Goal: Task Accomplishment & Management: Use online tool/utility

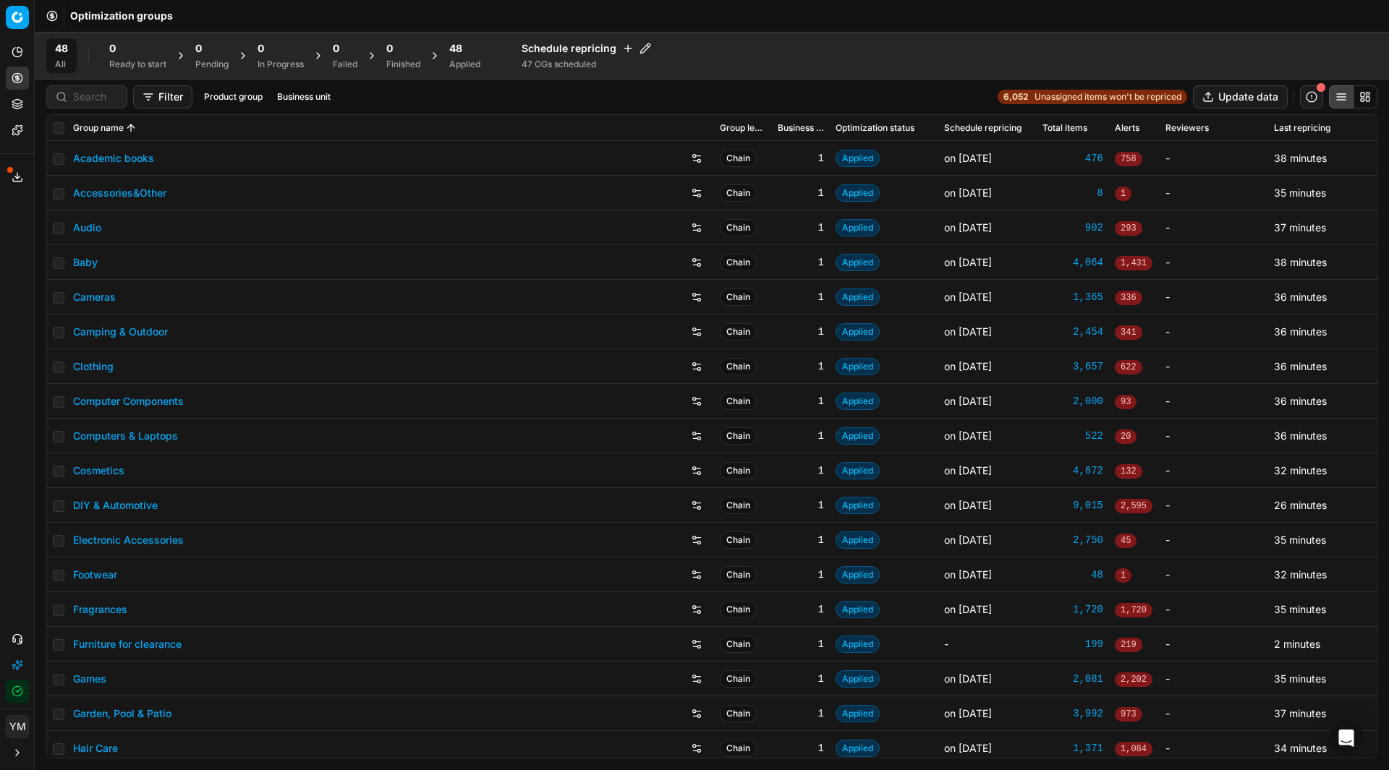
click at [466, 59] on div "Applied" at bounding box center [464, 65] width 31 height 12
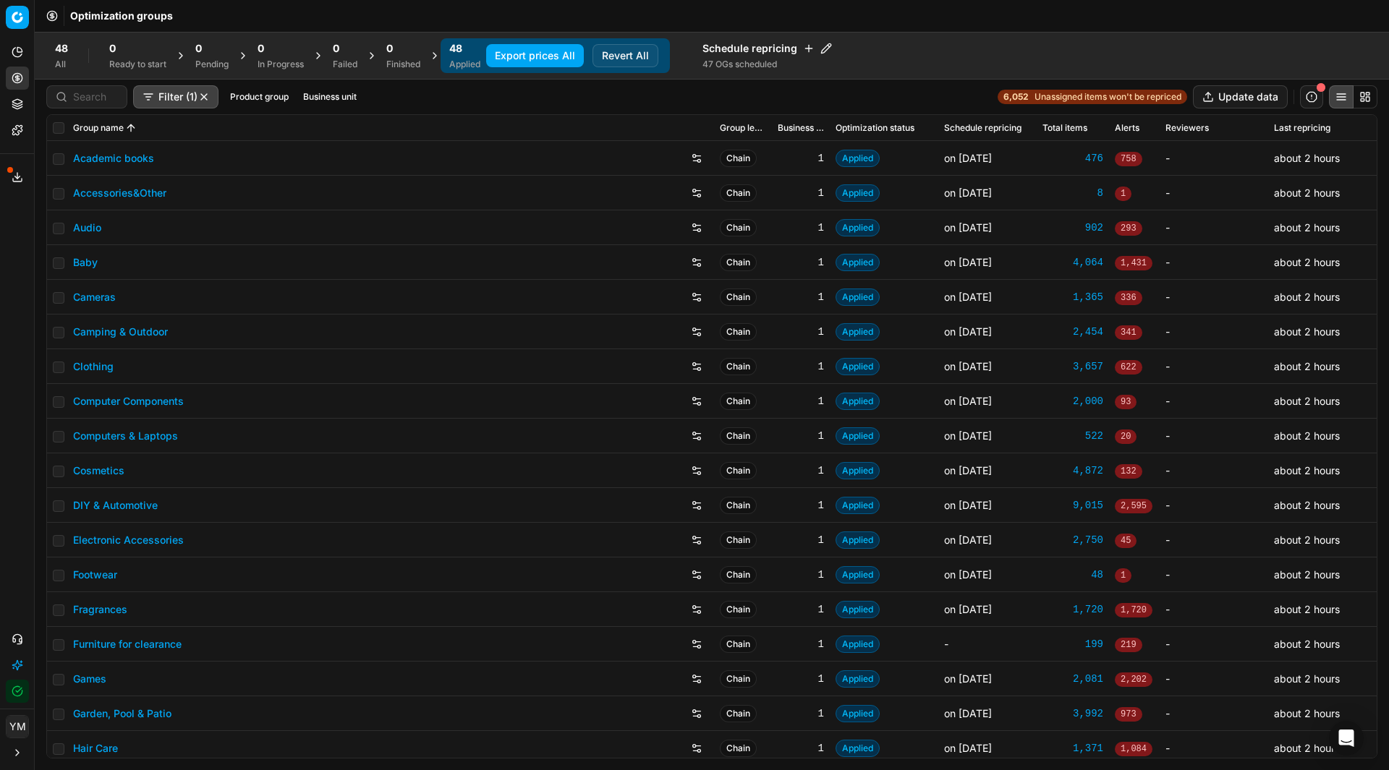
click at [554, 56] on button "Export prices All" at bounding box center [535, 55] width 98 height 23
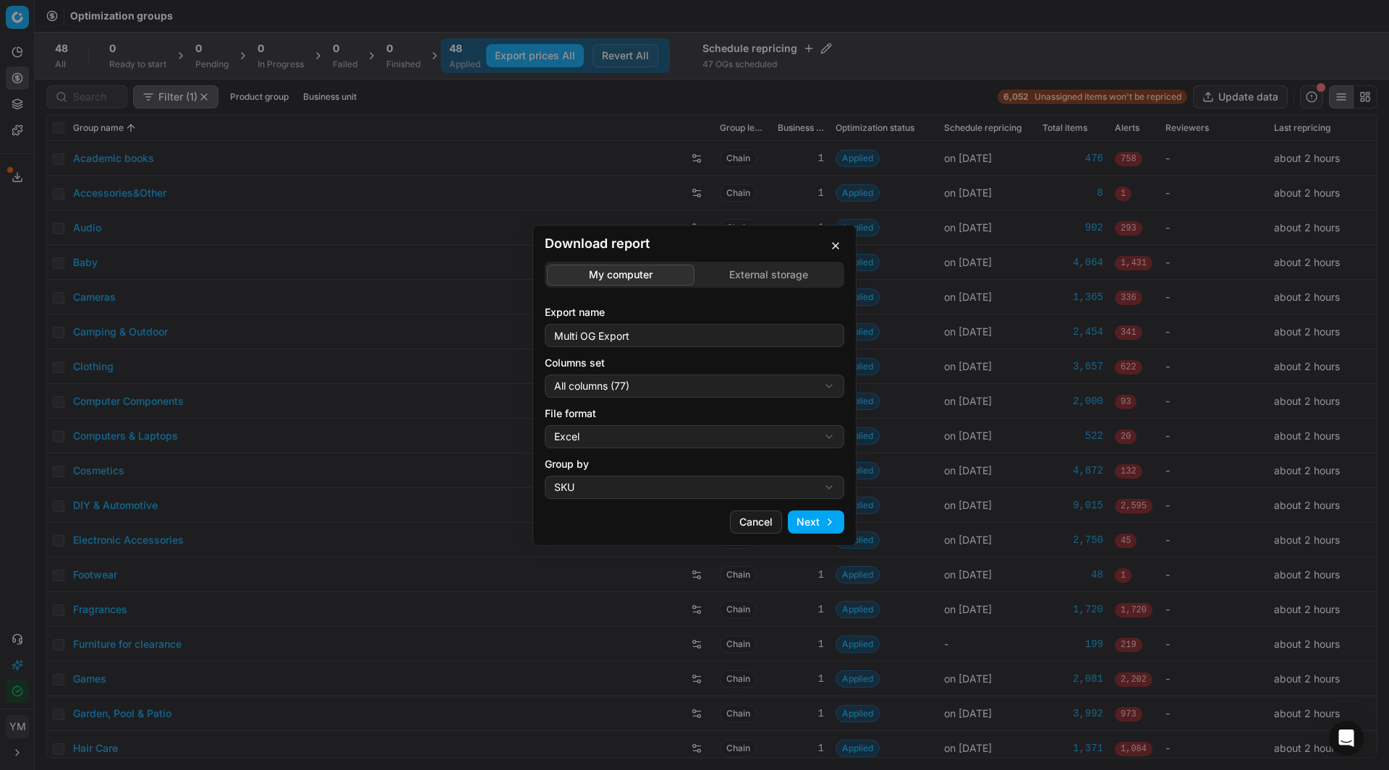
click at [733, 273] on div "Download report My computer External storage Export name Multi OG Export Column…" at bounding box center [694, 385] width 1389 height 770
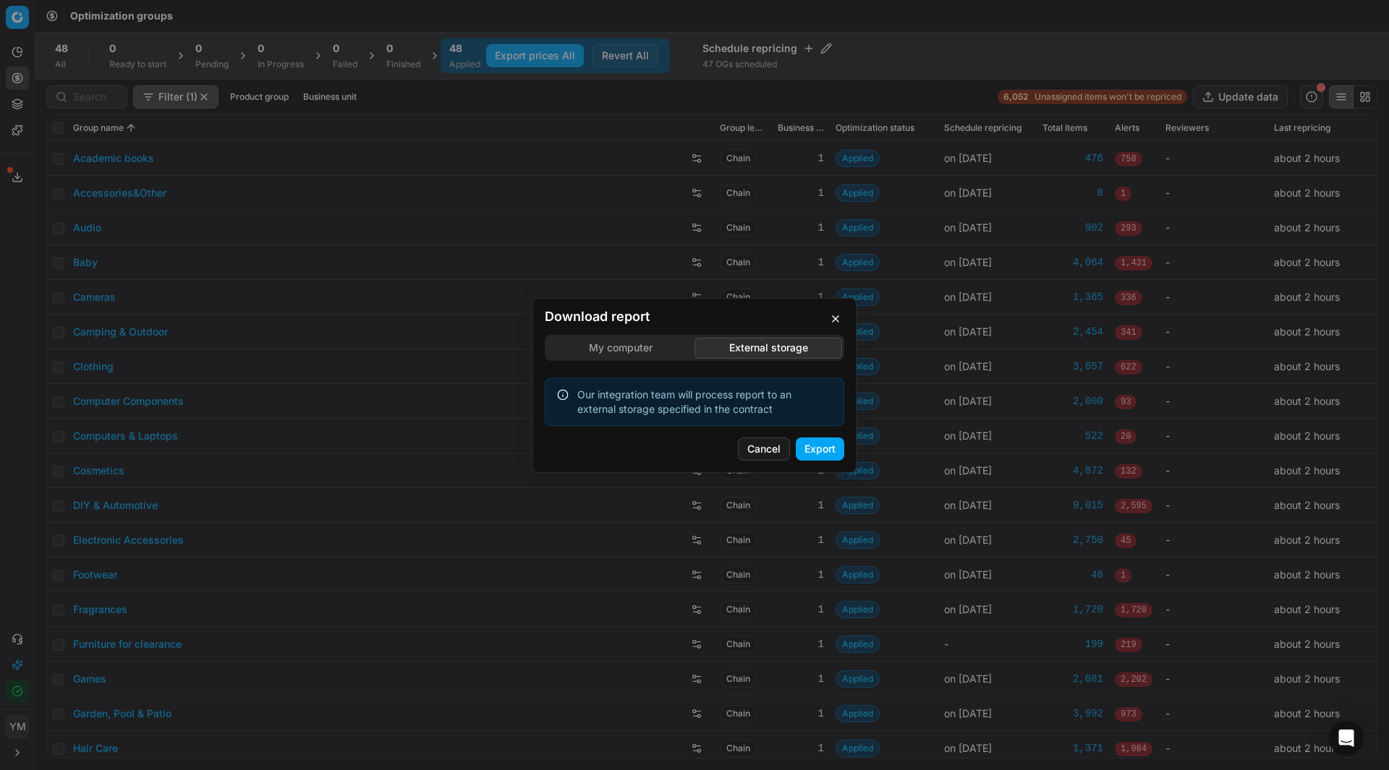
click at [738, 450] on button "Cancel" at bounding box center [764, 449] width 52 height 23
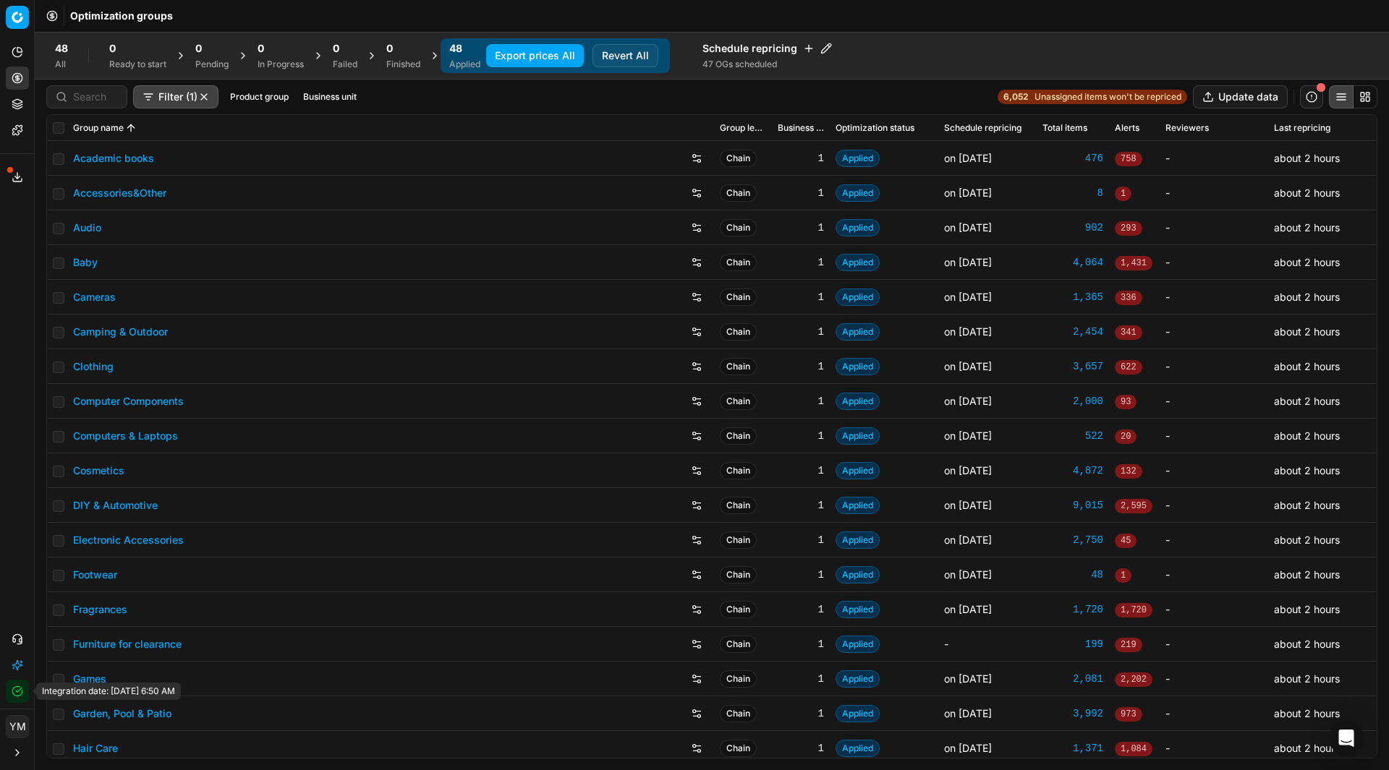
click at [23, 695] on button "Integration status" at bounding box center [17, 691] width 23 height 23
click at [552, 55] on button "Export prices All" at bounding box center [535, 55] width 98 height 23
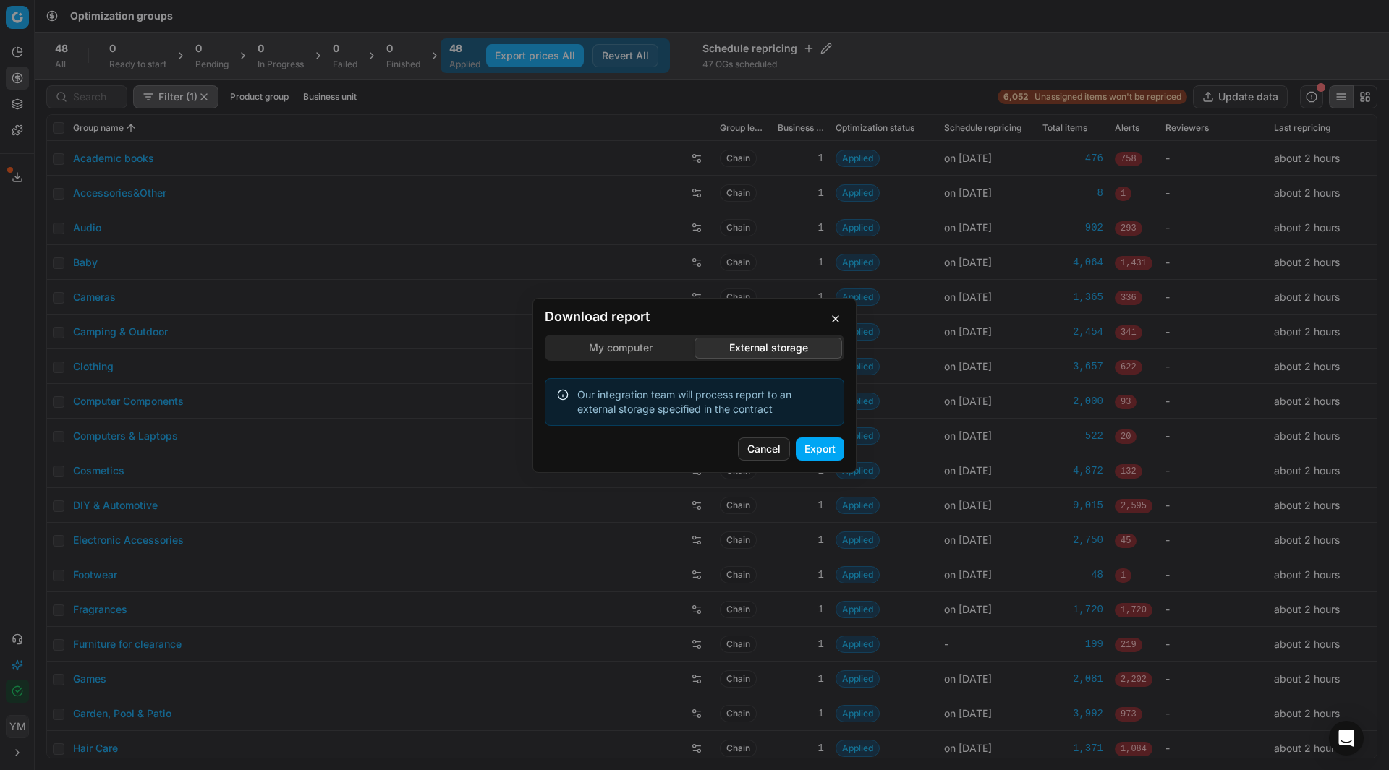
click at [722, 274] on div "Download report My computer External storage Our integration team will process …" at bounding box center [694, 385] width 1389 height 770
click at [754, 446] on button "Cancel" at bounding box center [764, 449] width 52 height 23
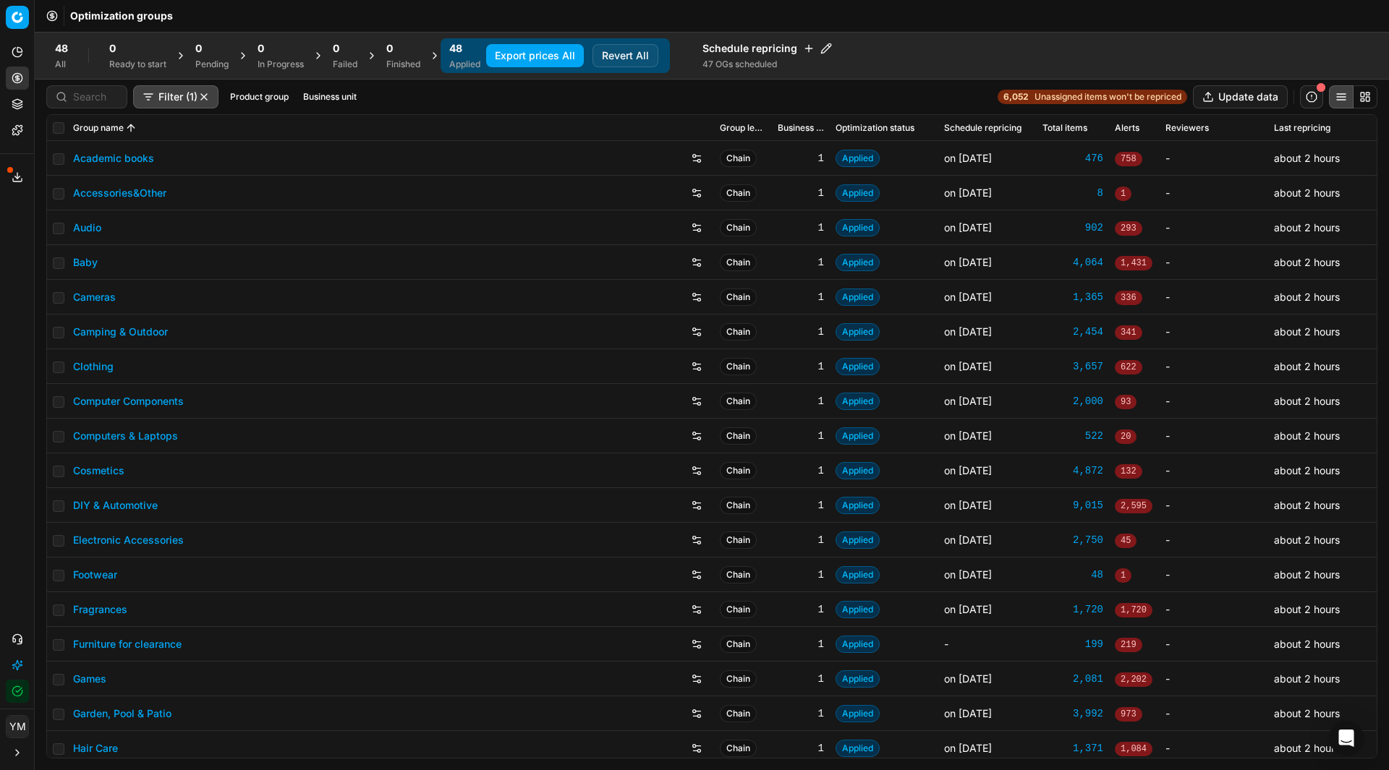
click at [533, 58] on button "Export prices All" at bounding box center [535, 55] width 98 height 23
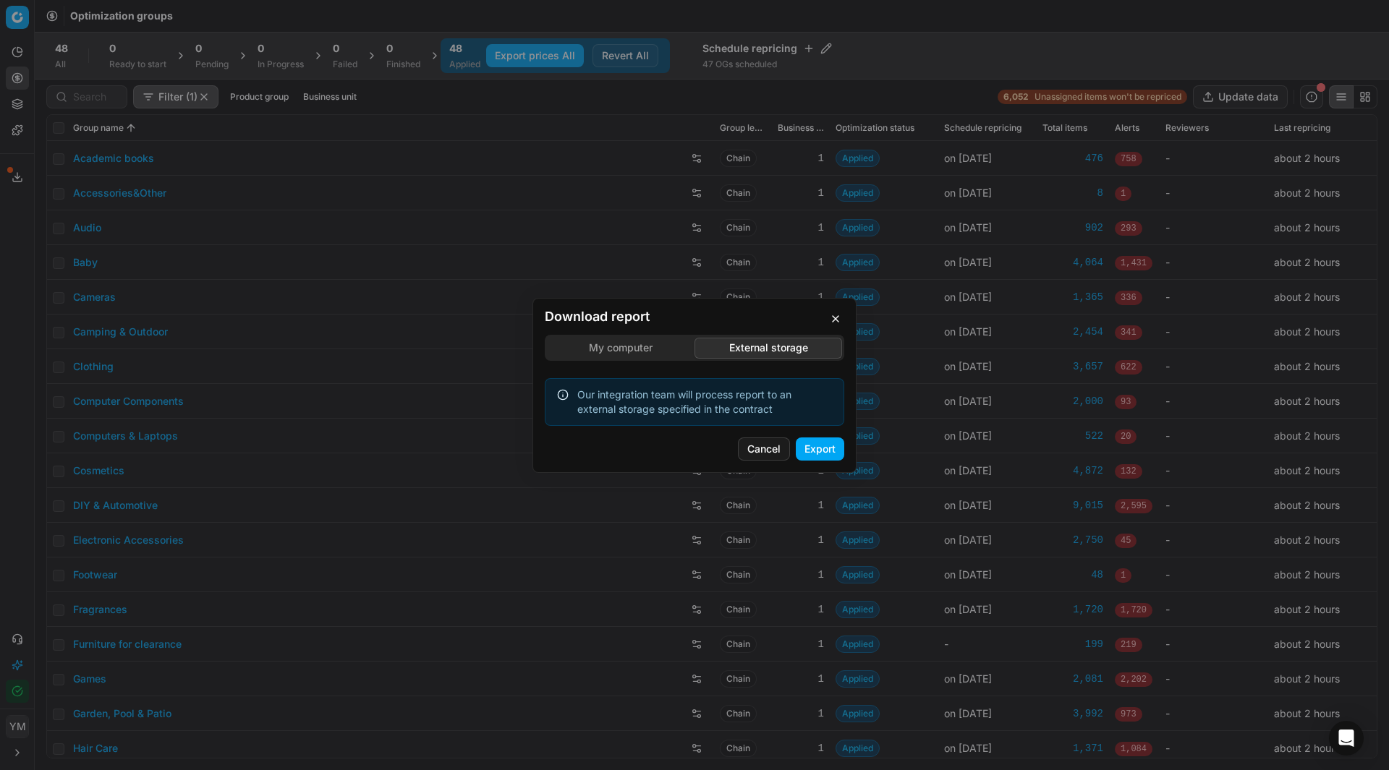
click at [745, 279] on div "Download report My computer External storage Our integration team will process …" at bounding box center [694, 385] width 1389 height 770
click at [825, 449] on button "Export" at bounding box center [820, 449] width 48 height 23
